Goal: Transaction & Acquisition: Download file/media

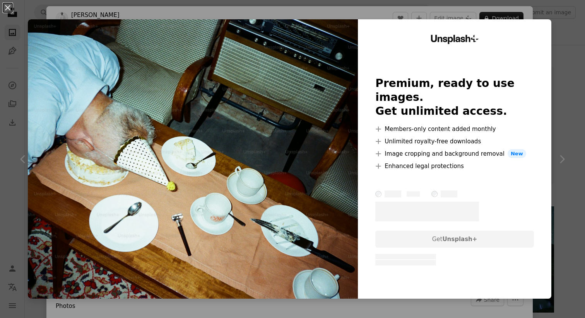
scroll to position [5192, 0]
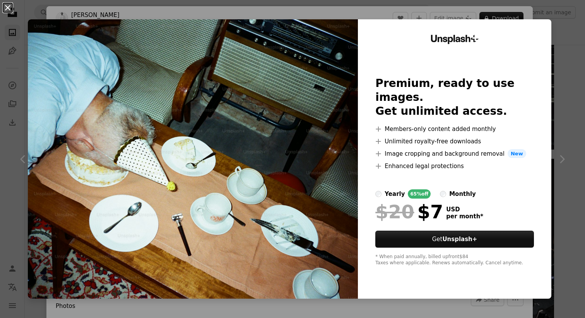
click at [10, 12] on button "An X shape" at bounding box center [7, 7] width 9 height 9
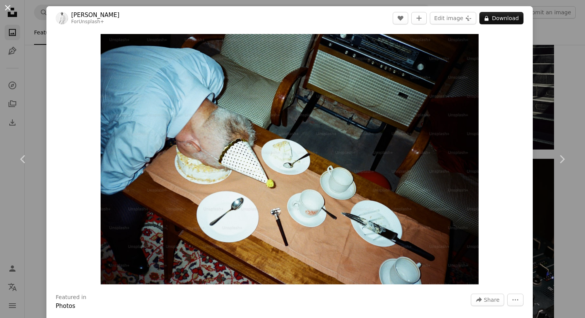
click at [5, 9] on button "An X shape" at bounding box center [7, 7] width 9 height 9
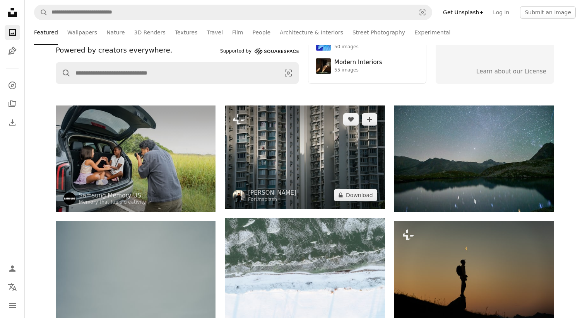
scroll to position [106, 0]
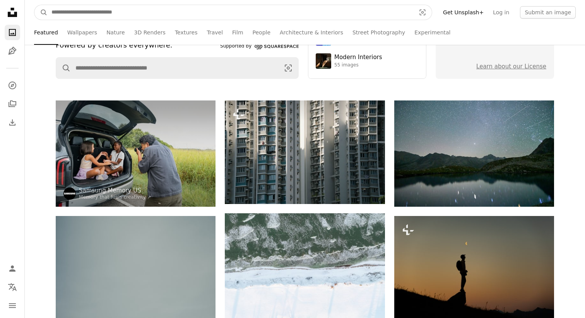
click at [151, 10] on input "Find visuals sitewide" at bounding box center [231, 12] width 366 height 15
type input "********"
click at [34, 5] on button "A magnifying glass" at bounding box center [40, 12] width 13 height 15
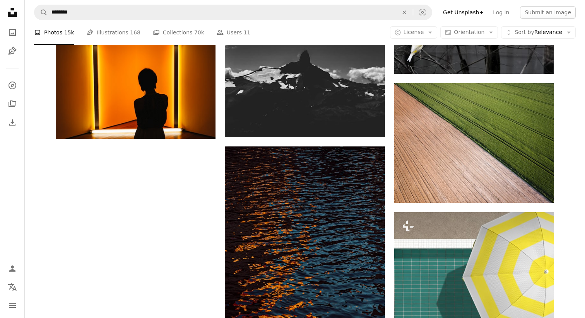
scroll to position [1031, 0]
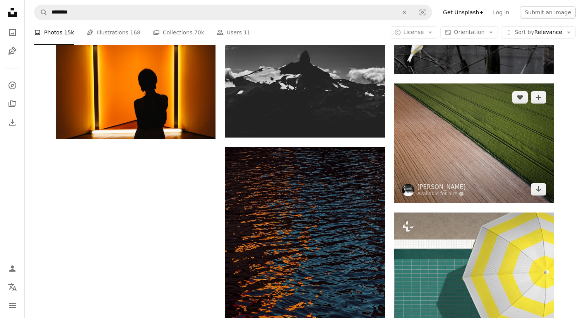
click at [433, 134] on img at bounding box center [474, 144] width 160 height 120
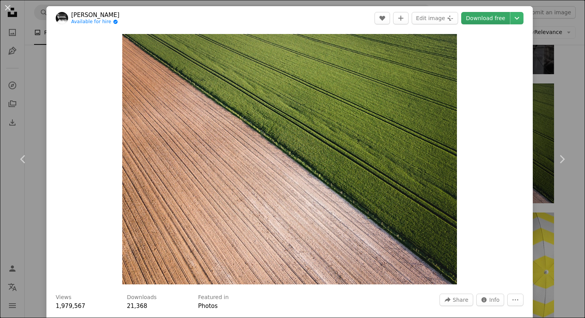
click at [493, 17] on link "Download free" at bounding box center [485, 18] width 49 height 12
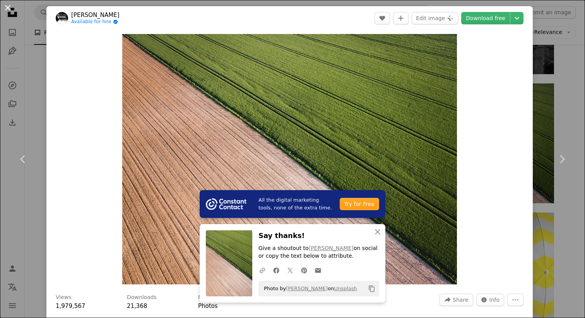
click at [5, 8] on button "An X shape" at bounding box center [7, 7] width 9 height 9
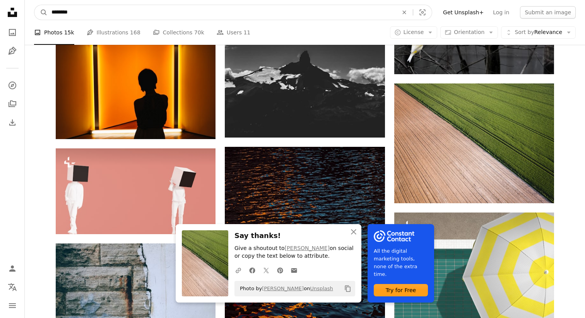
click at [50, 12] on input "********" at bounding box center [222, 12] width 348 height 15
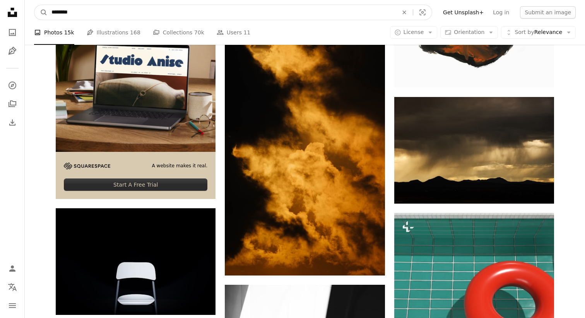
scroll to position [1873, 0]
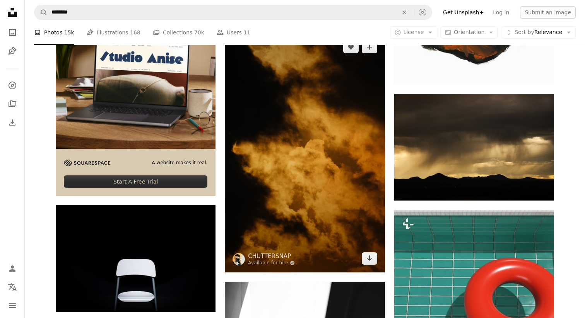
click at [290, 155] on img at bounding box center [305, 152] width 160 height 239
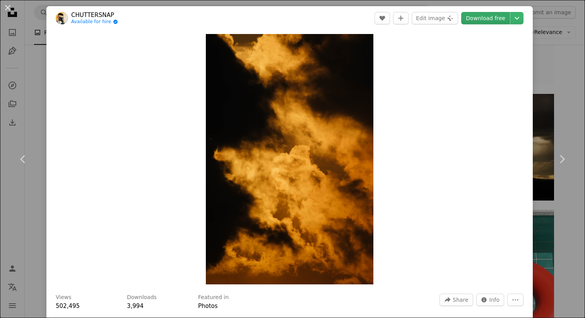
click at [495, 19] on link "Download free" at bounding box center [485, 18] width 49 height 12
